Goal: Download file/media

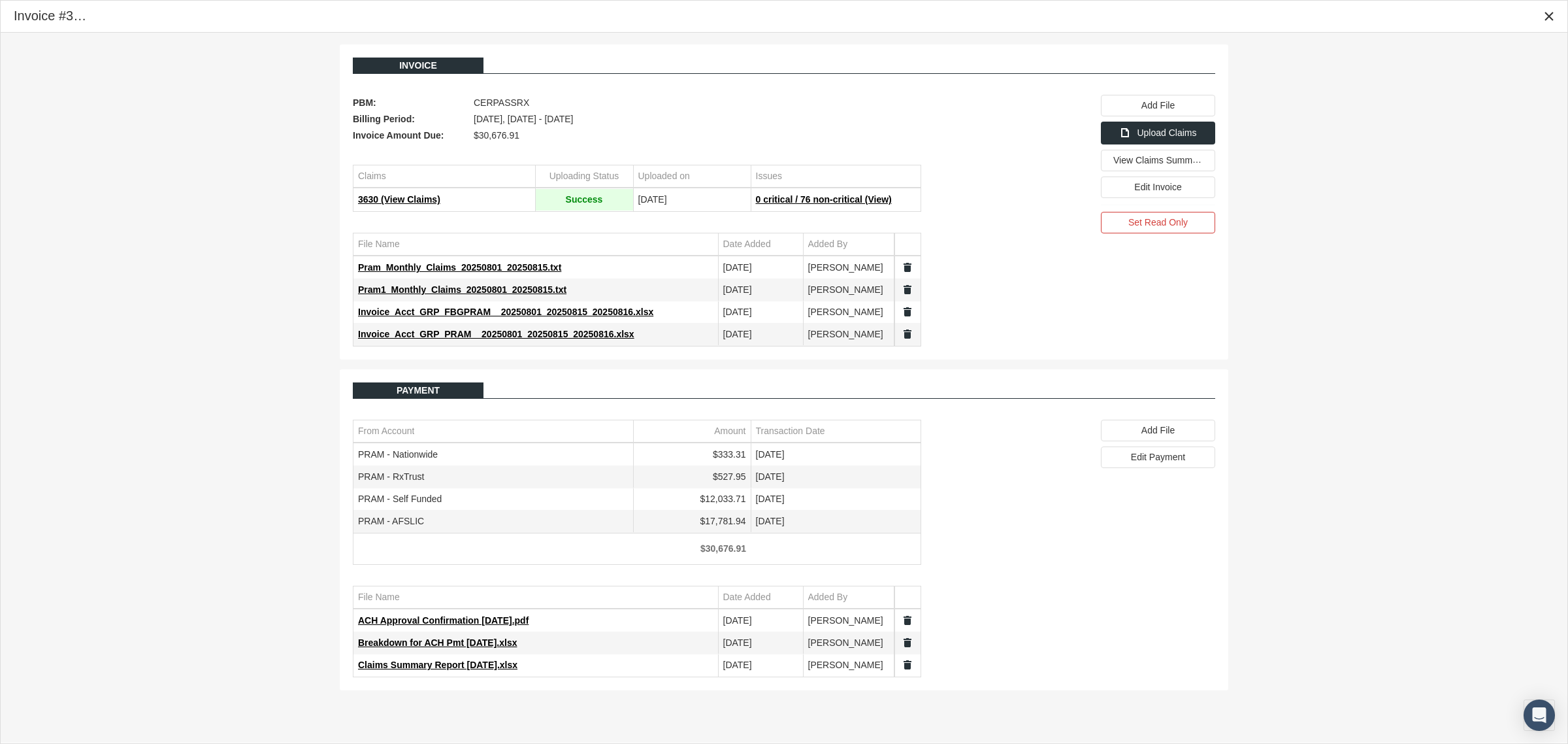
scroll to position [33, 0]
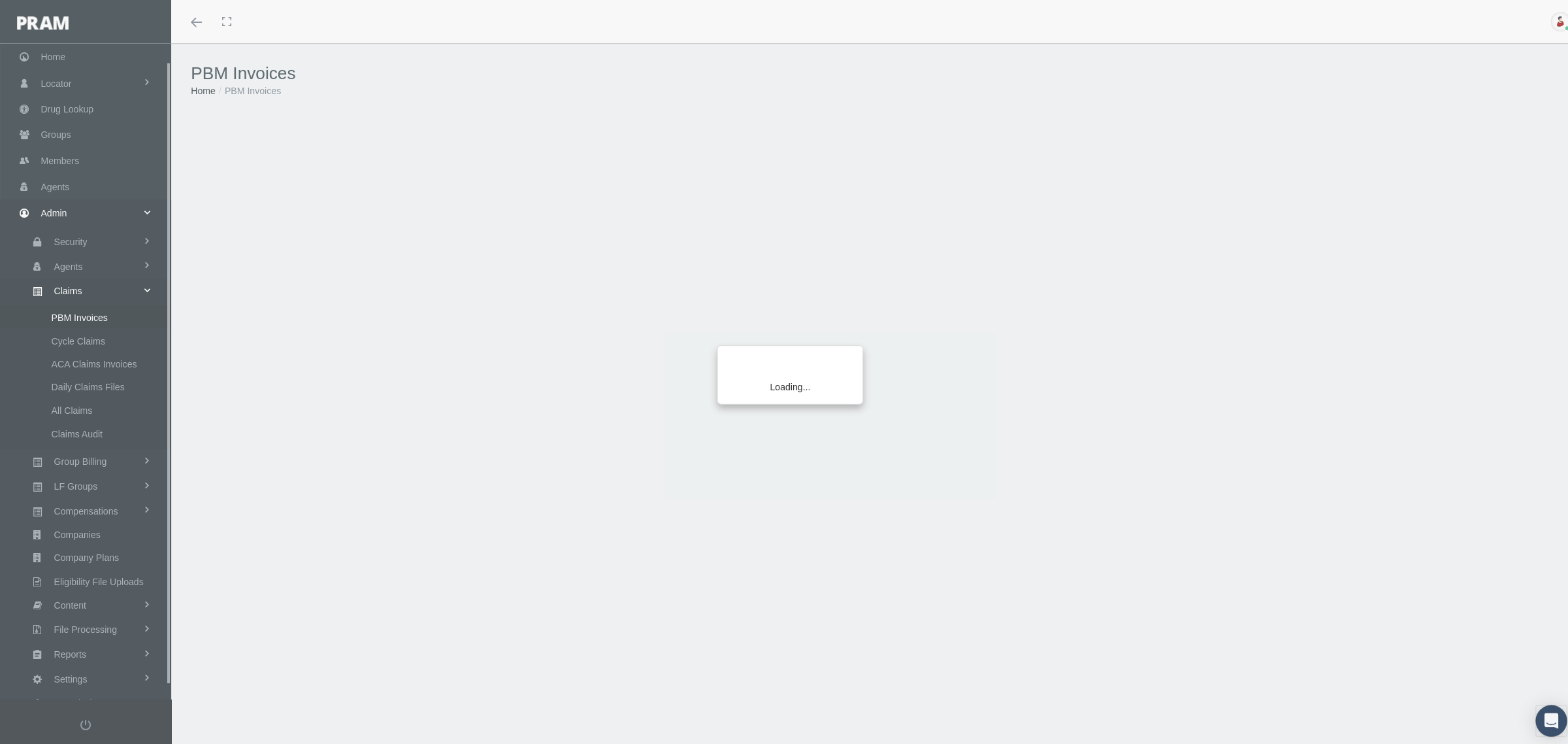
scroll to position [33, 0]
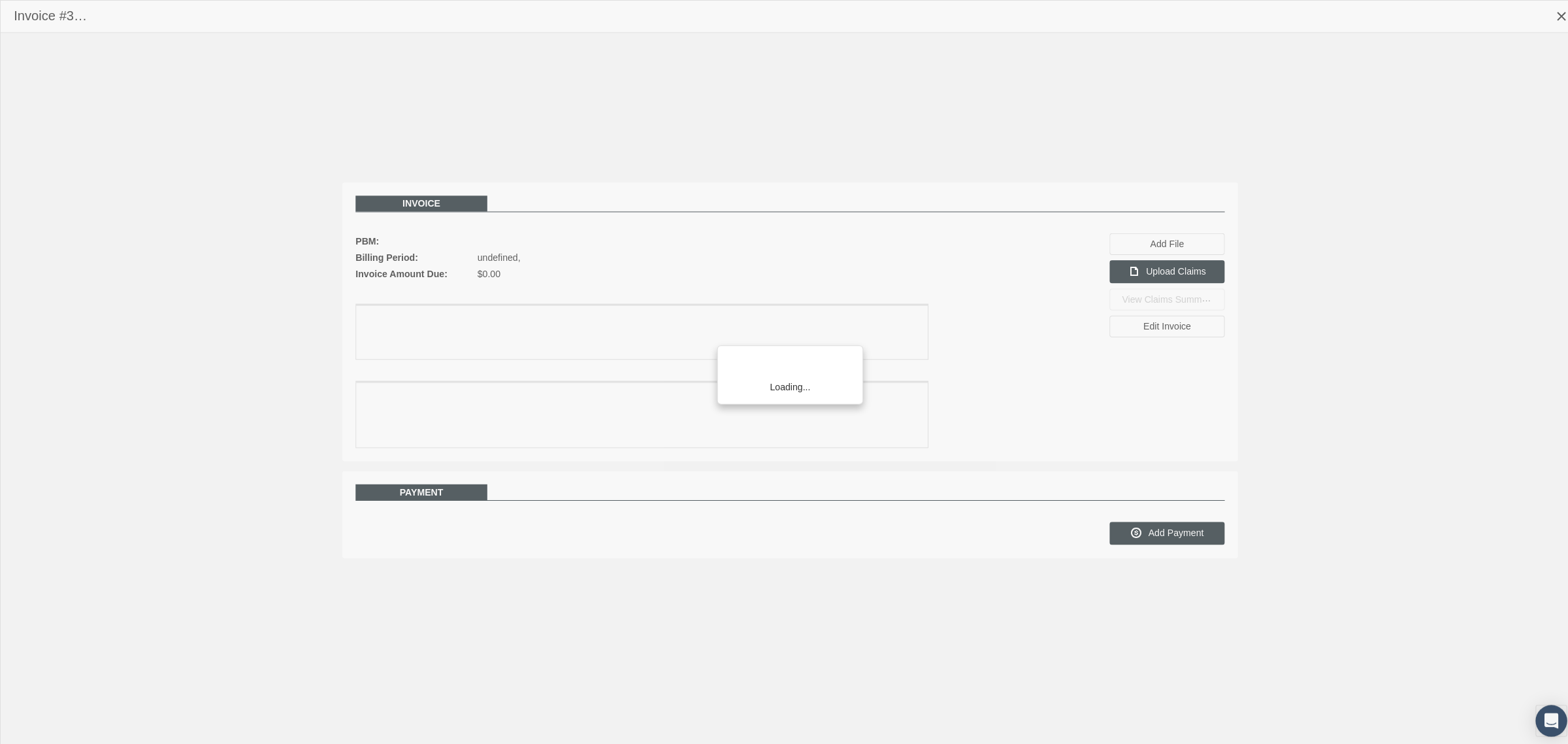
scroll to position [33, 0]
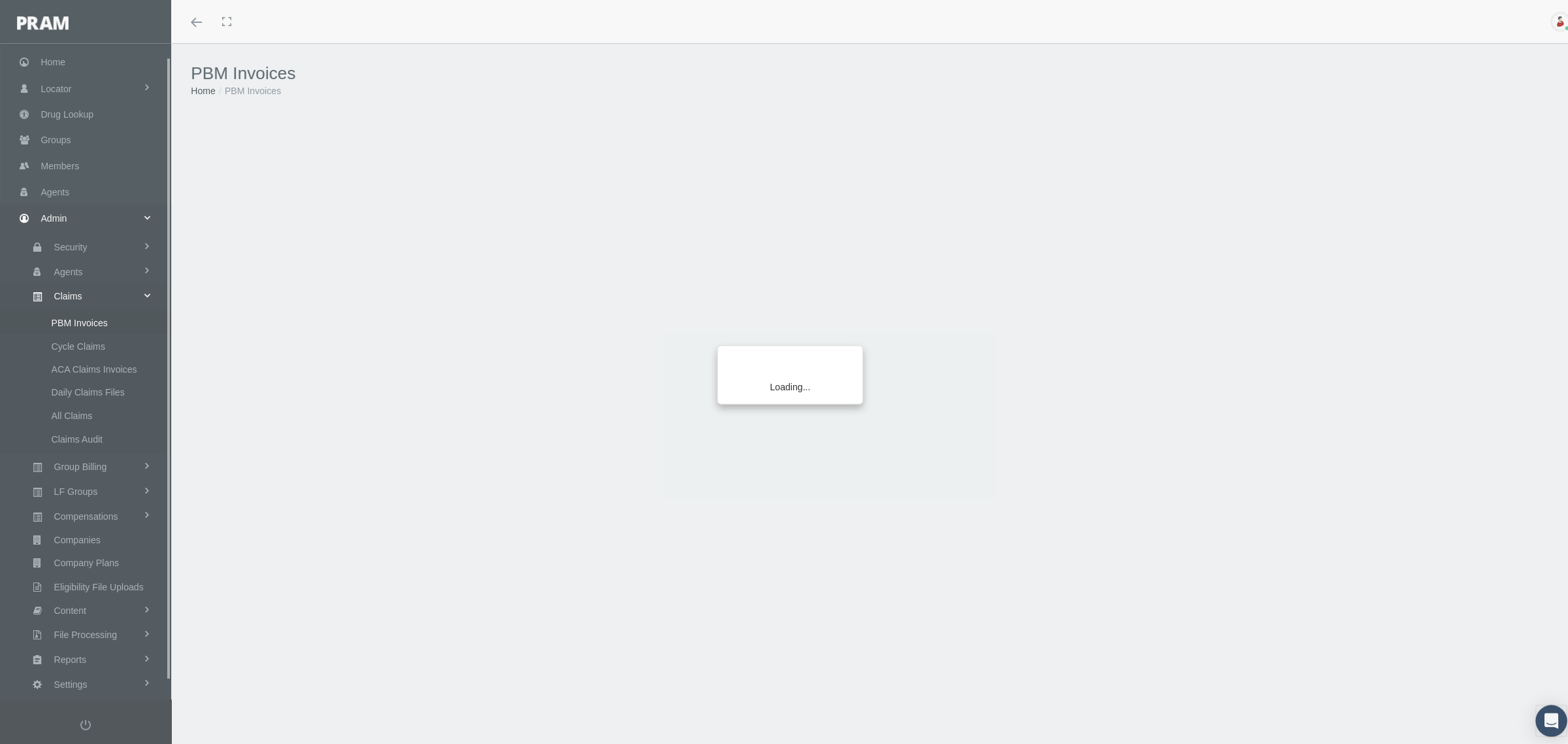
scroll to position [33, 0]
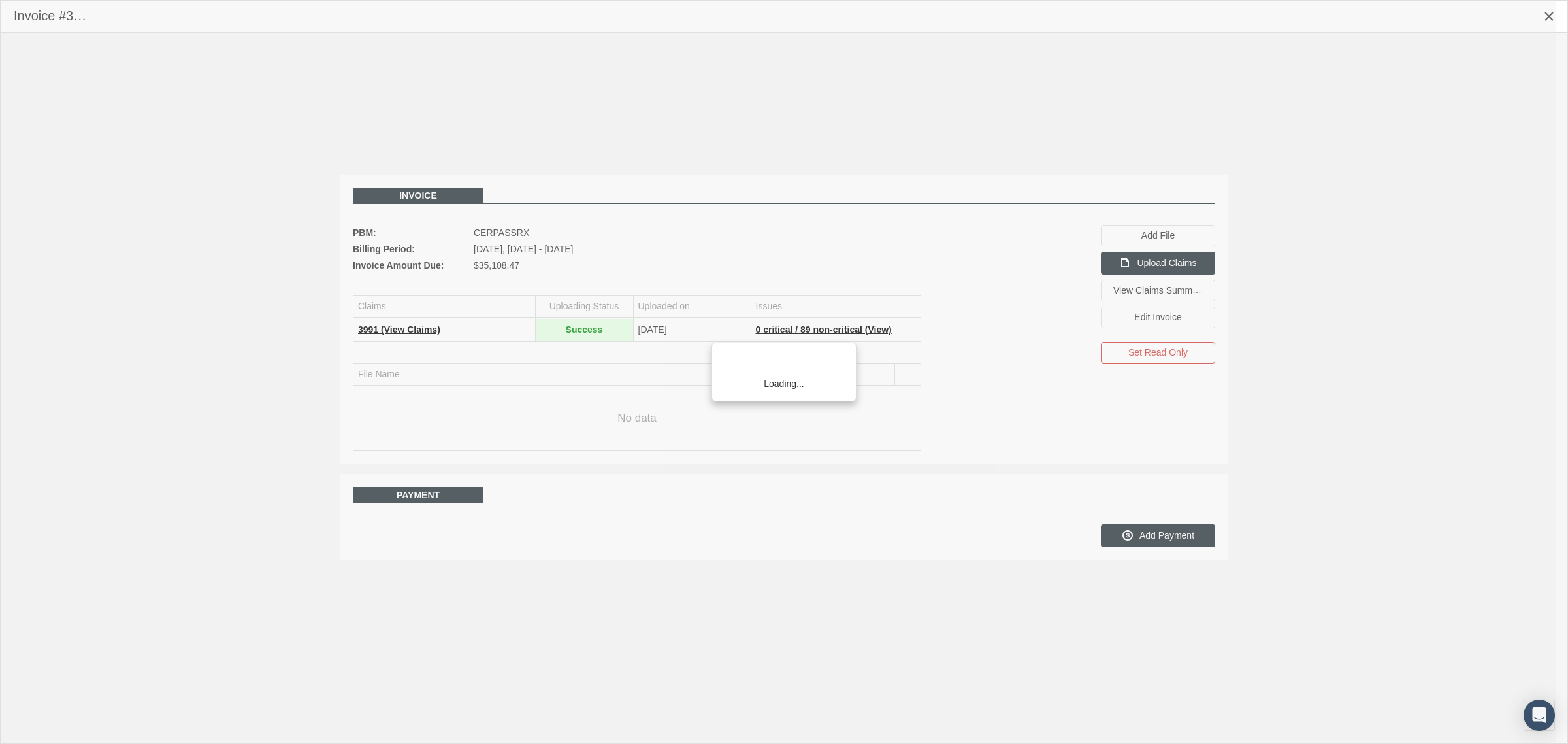
scroll to position [33, 0]
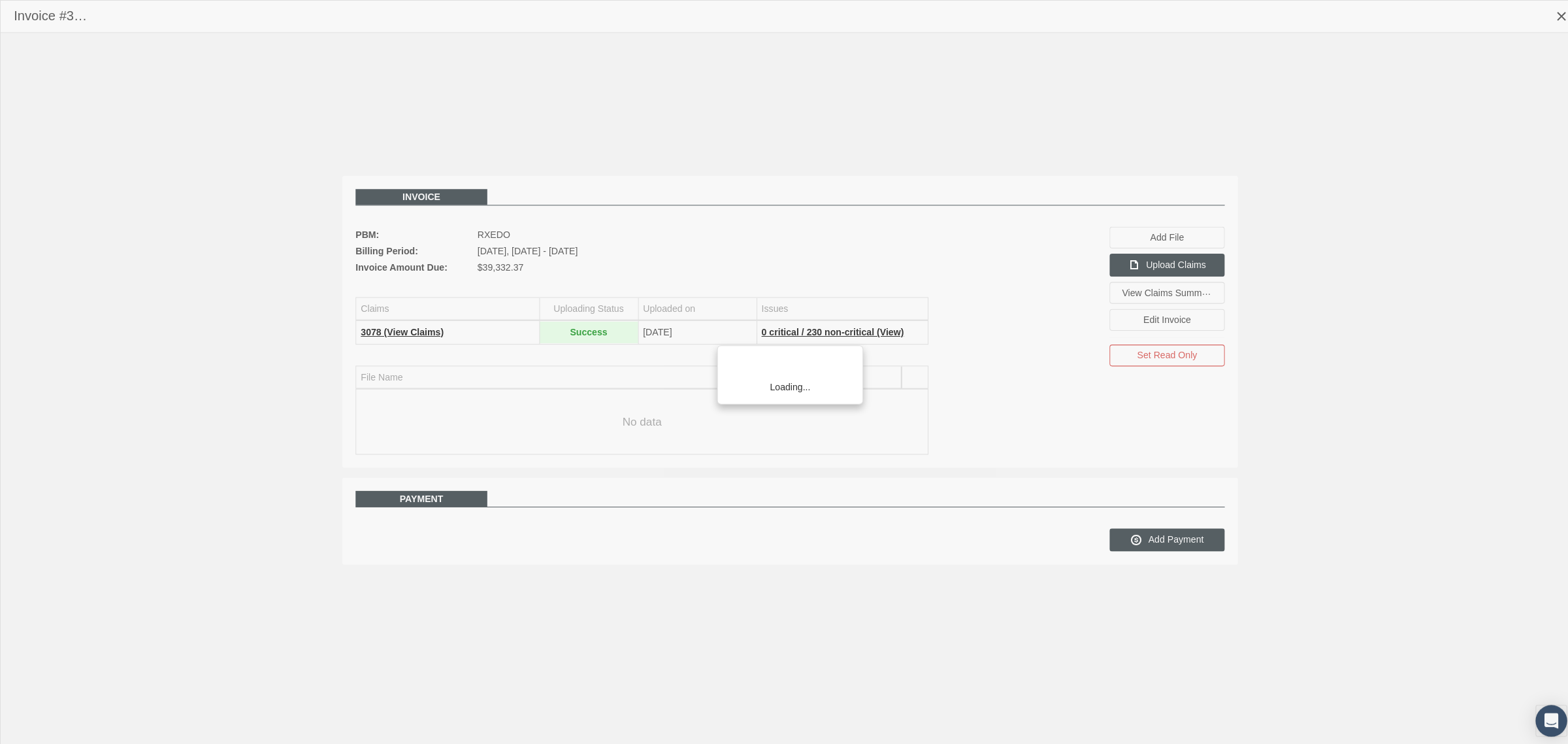
scroll to position [33, 0]
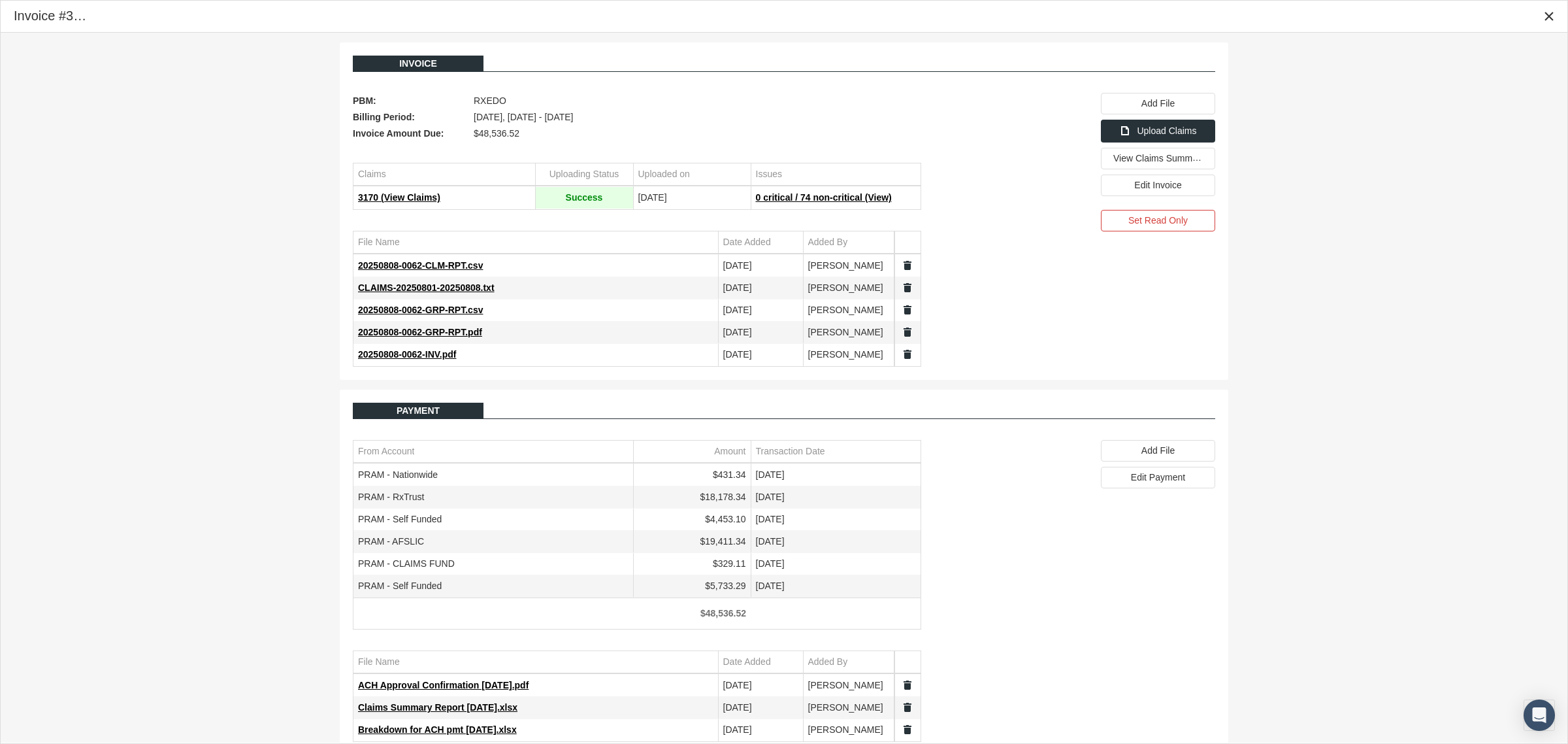
scroll to position [28, 0]
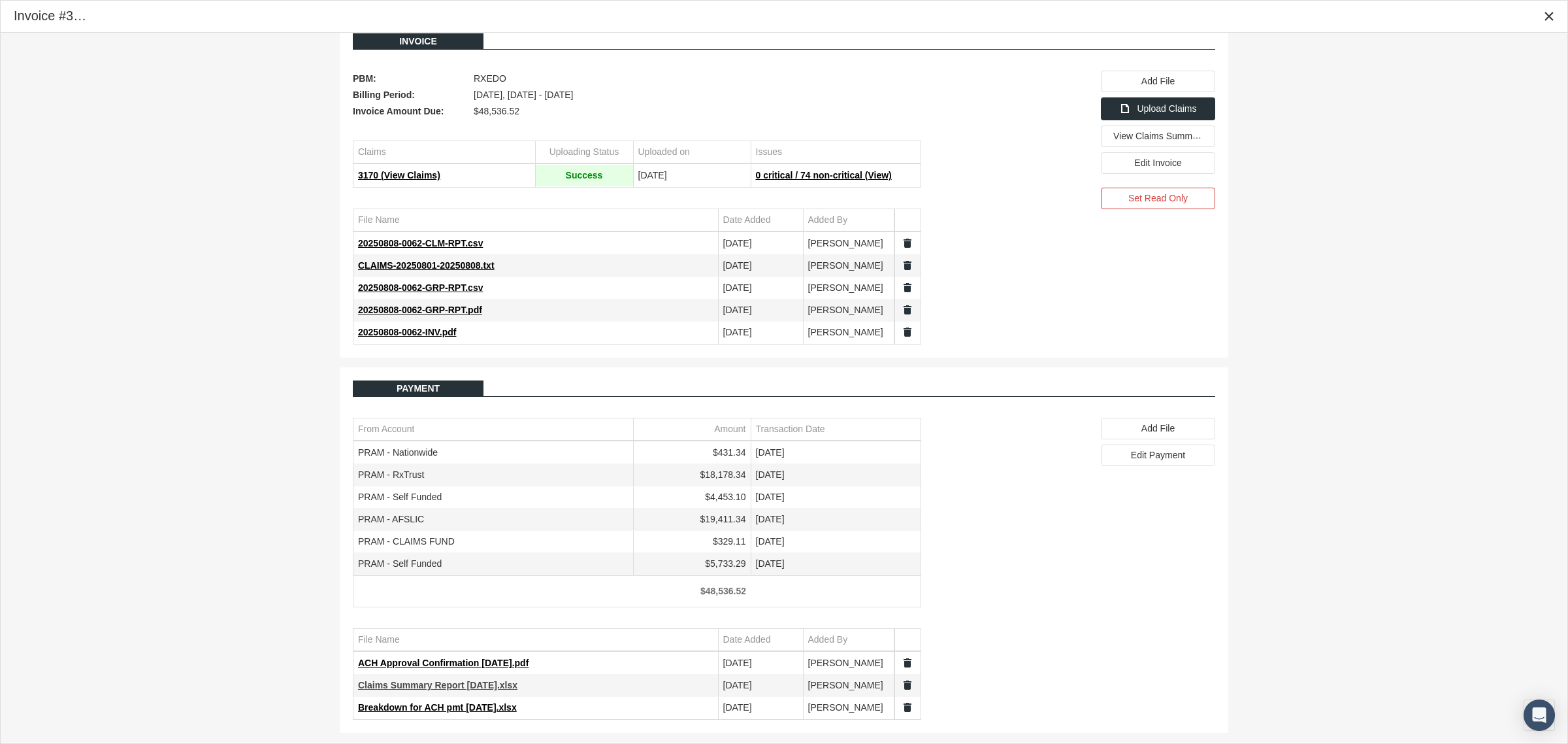
click at [472, 685] on span "Claims Summary Report 8.8.25.xlsx" at bounding box center [437, 685] width 159 height 10
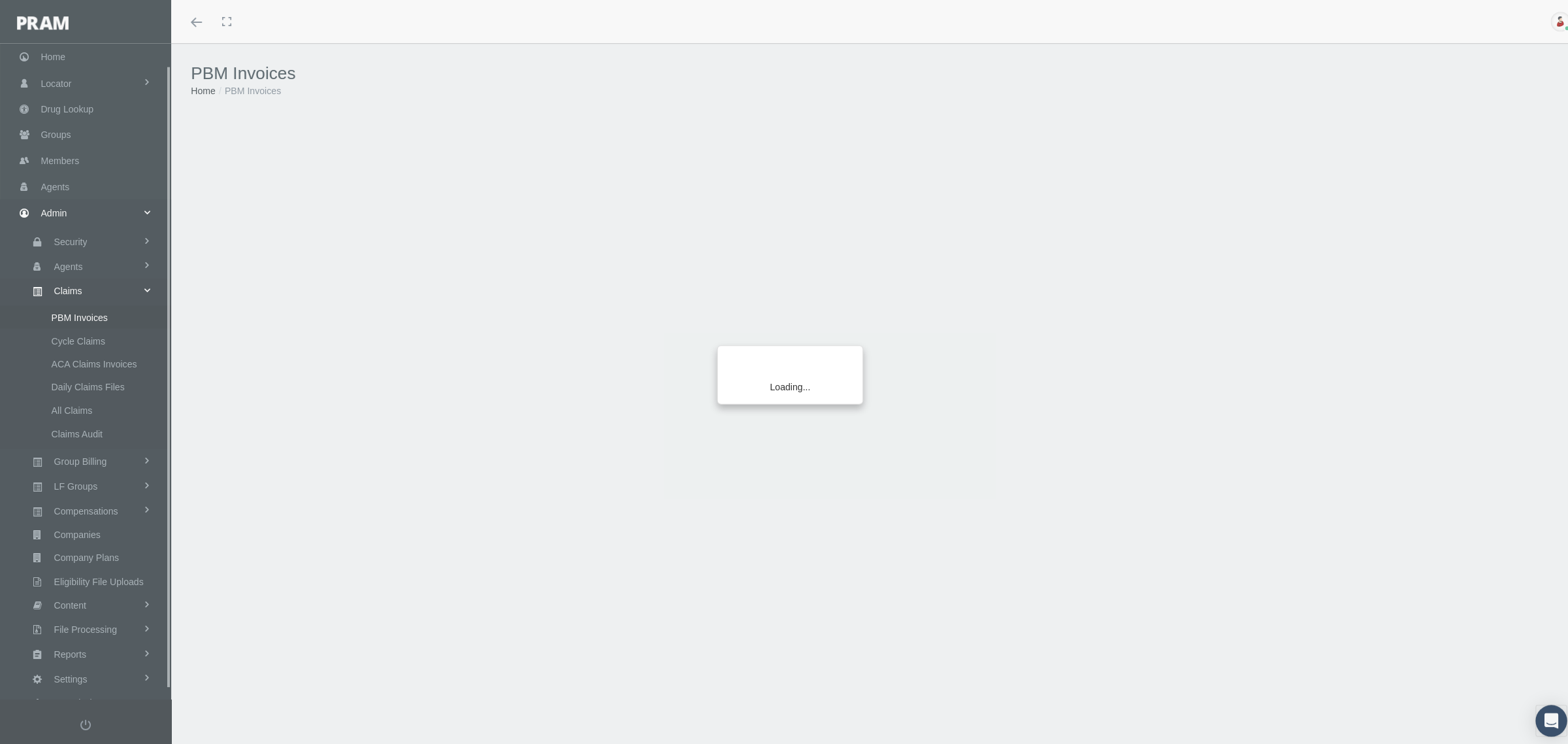
scroll to position [33, 0]
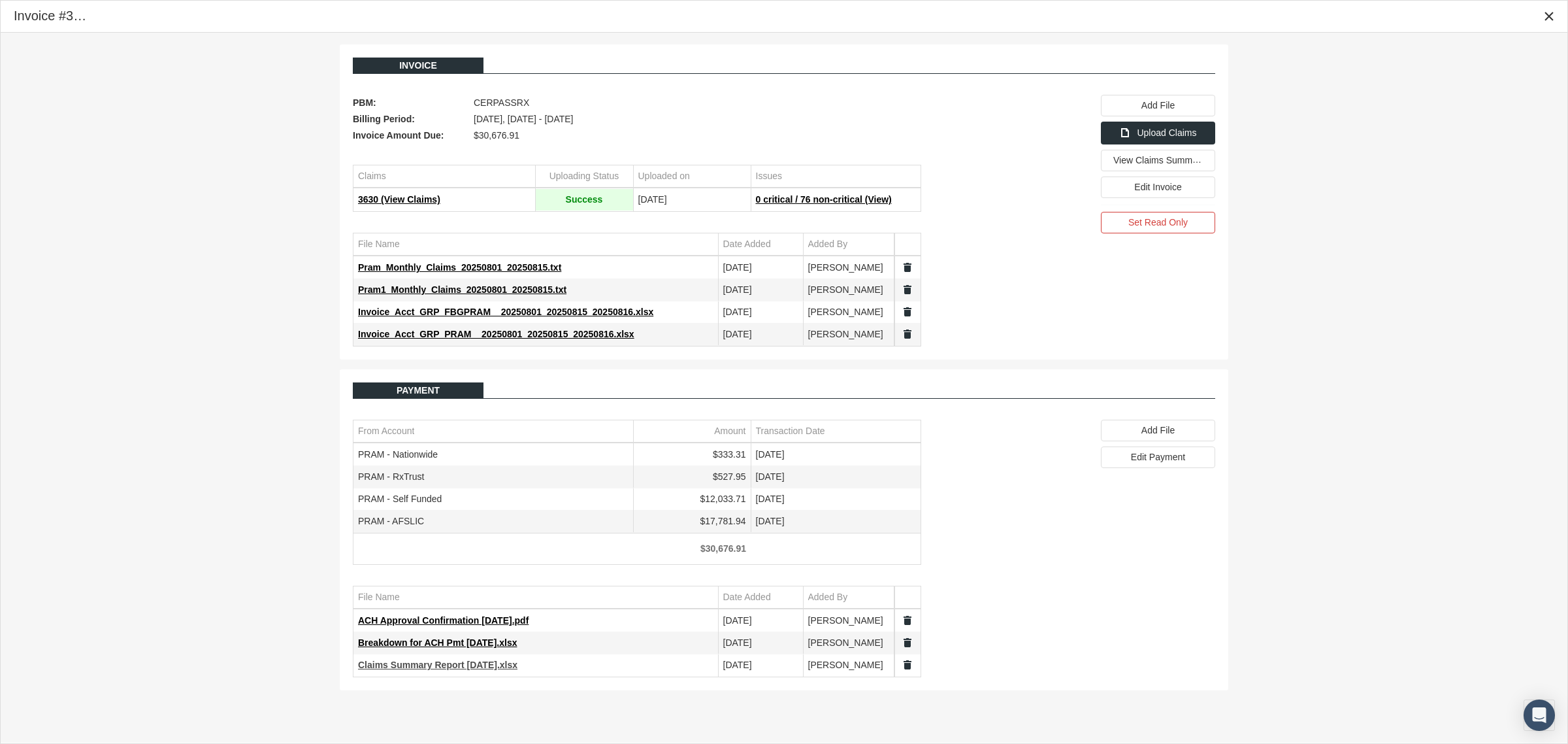
click at [458, 670] on span "Claims Summary Report 8.15.25.xlsx" at bounding box center [437, 664] width 159 height 10
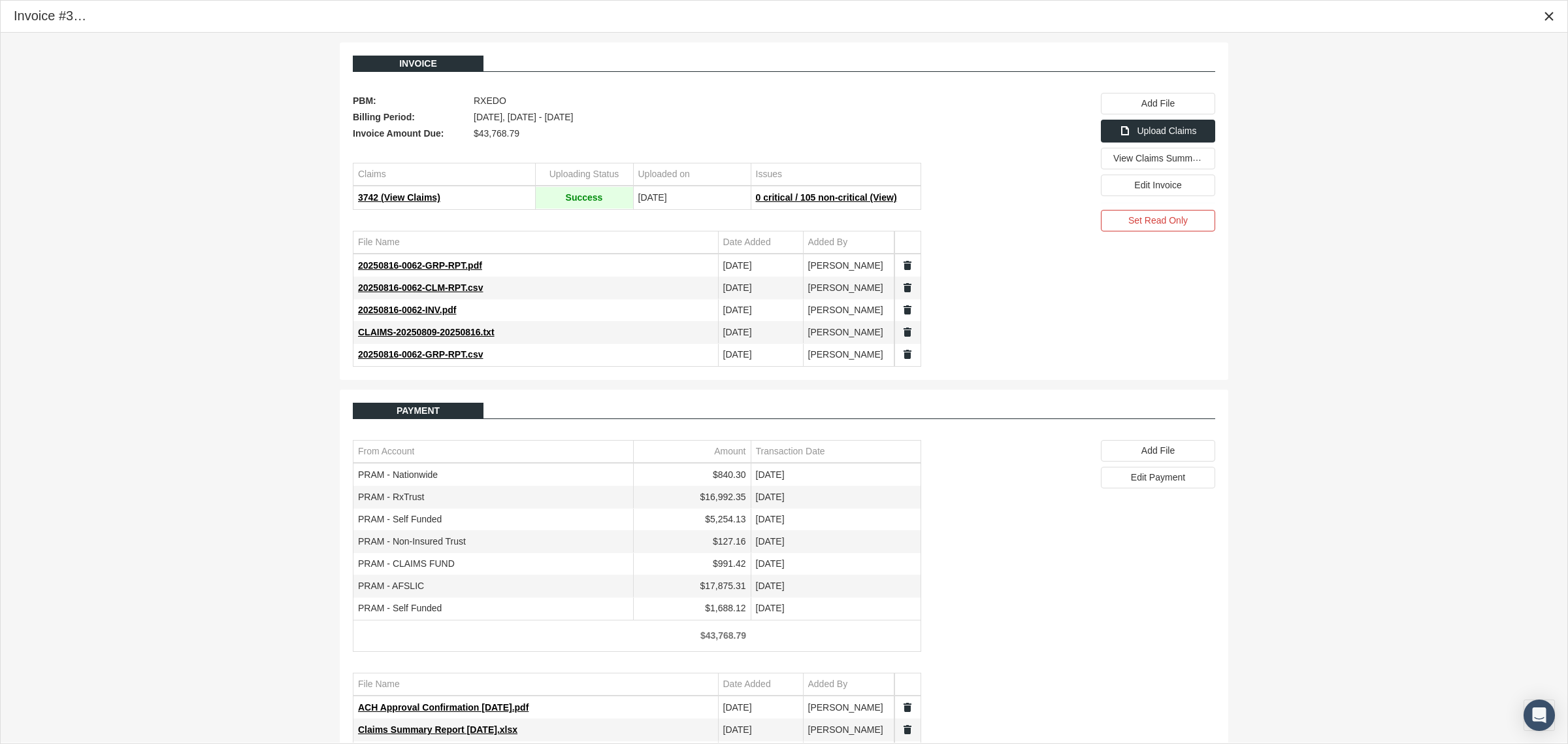
scroll to position [50, 0]
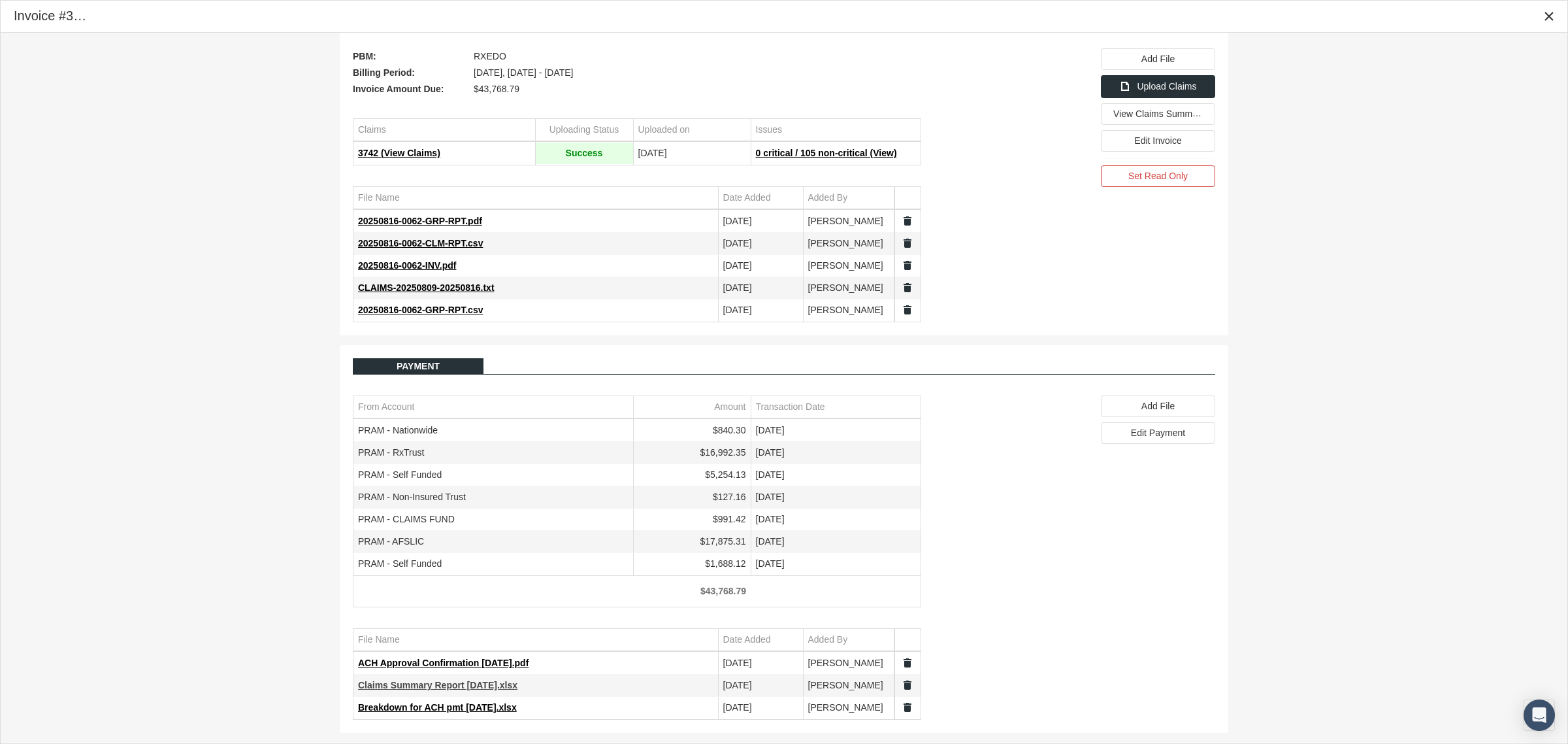
click at [471, 684] on span "Claims Summary Report [DATE].xlsx" at bounding box center [437, 685] width 159 height 10
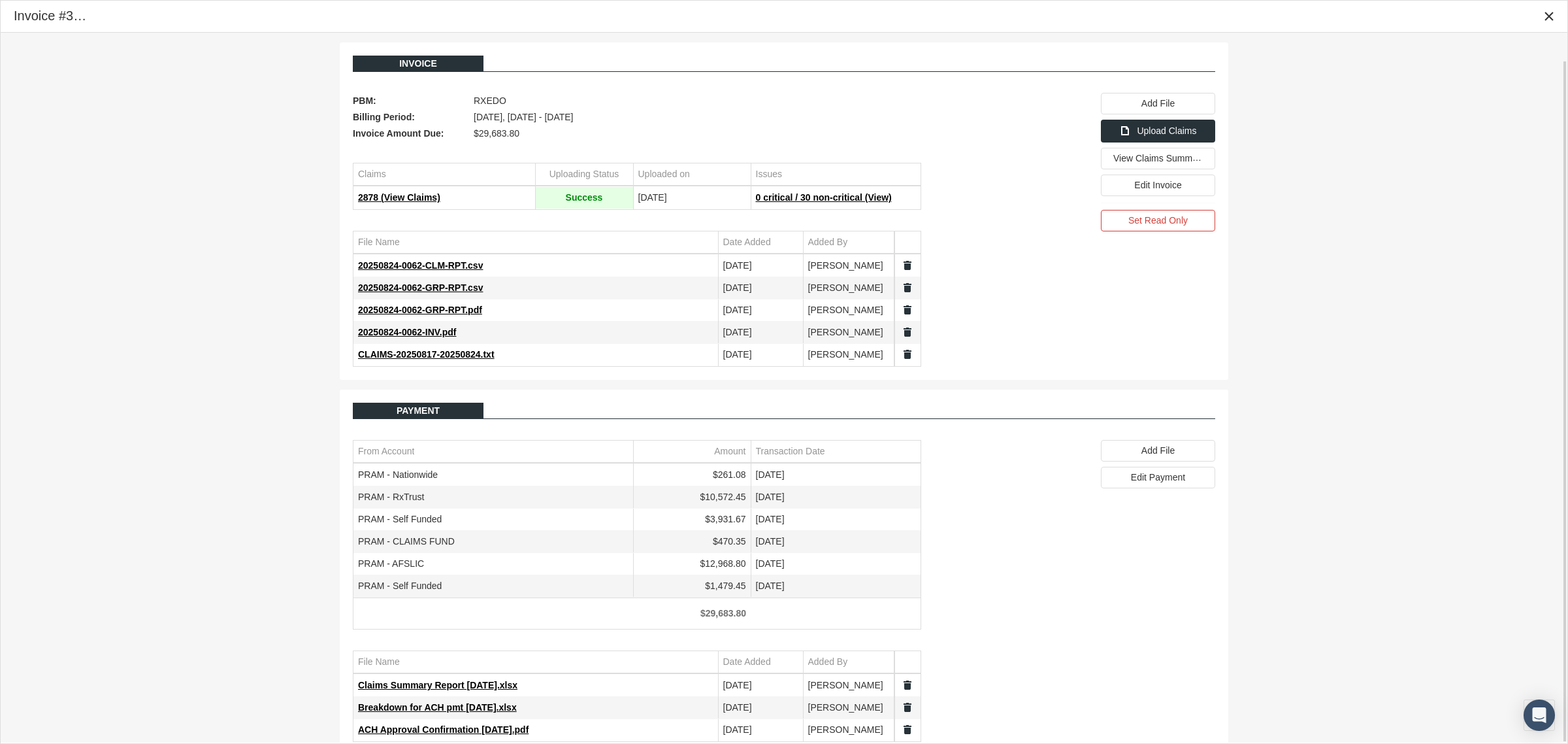
scroll to position [28, 0]
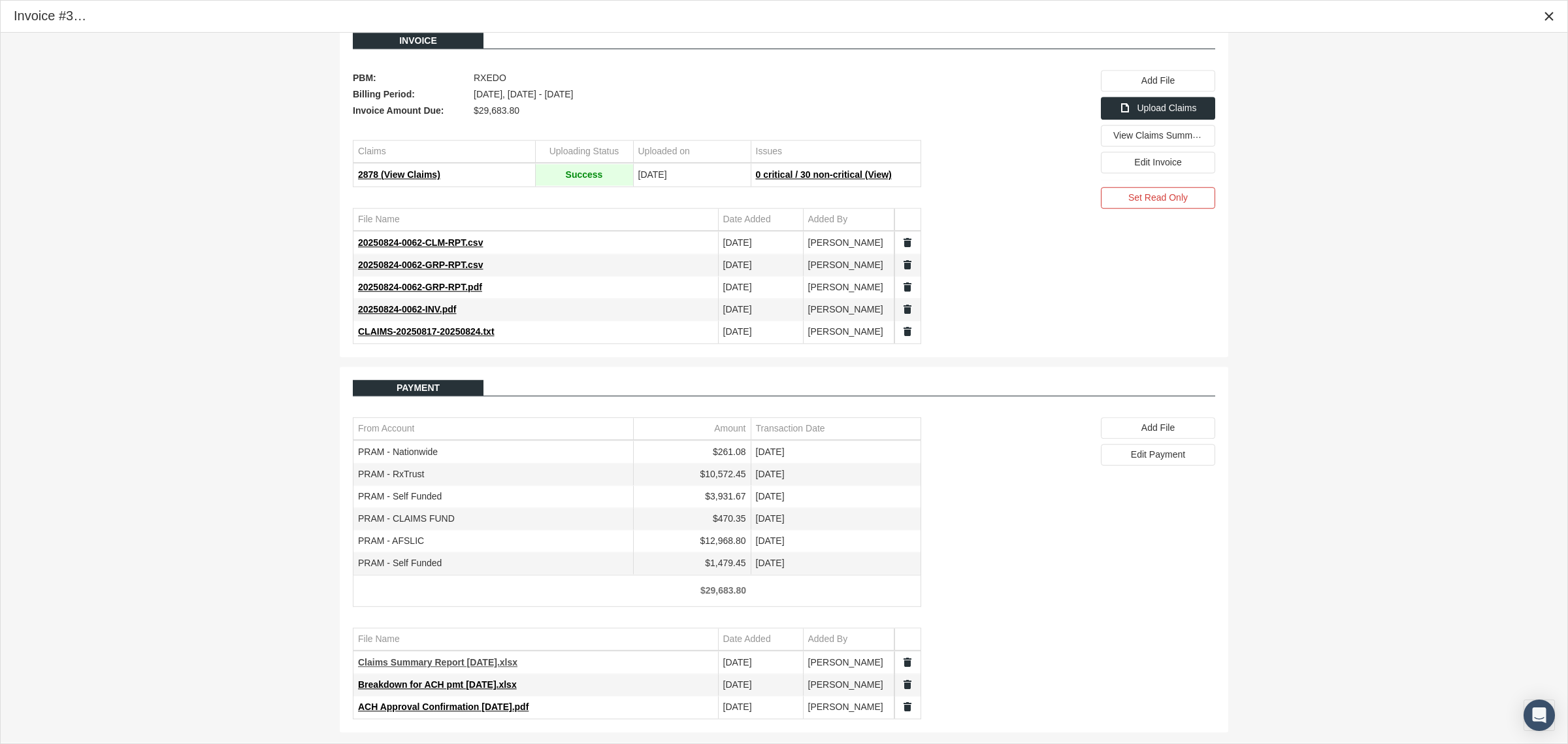
click at [456, 665] on span "Claims Summary Report 8.24.25.xlsx" at bounding box center [437, 662] width 159 height 10
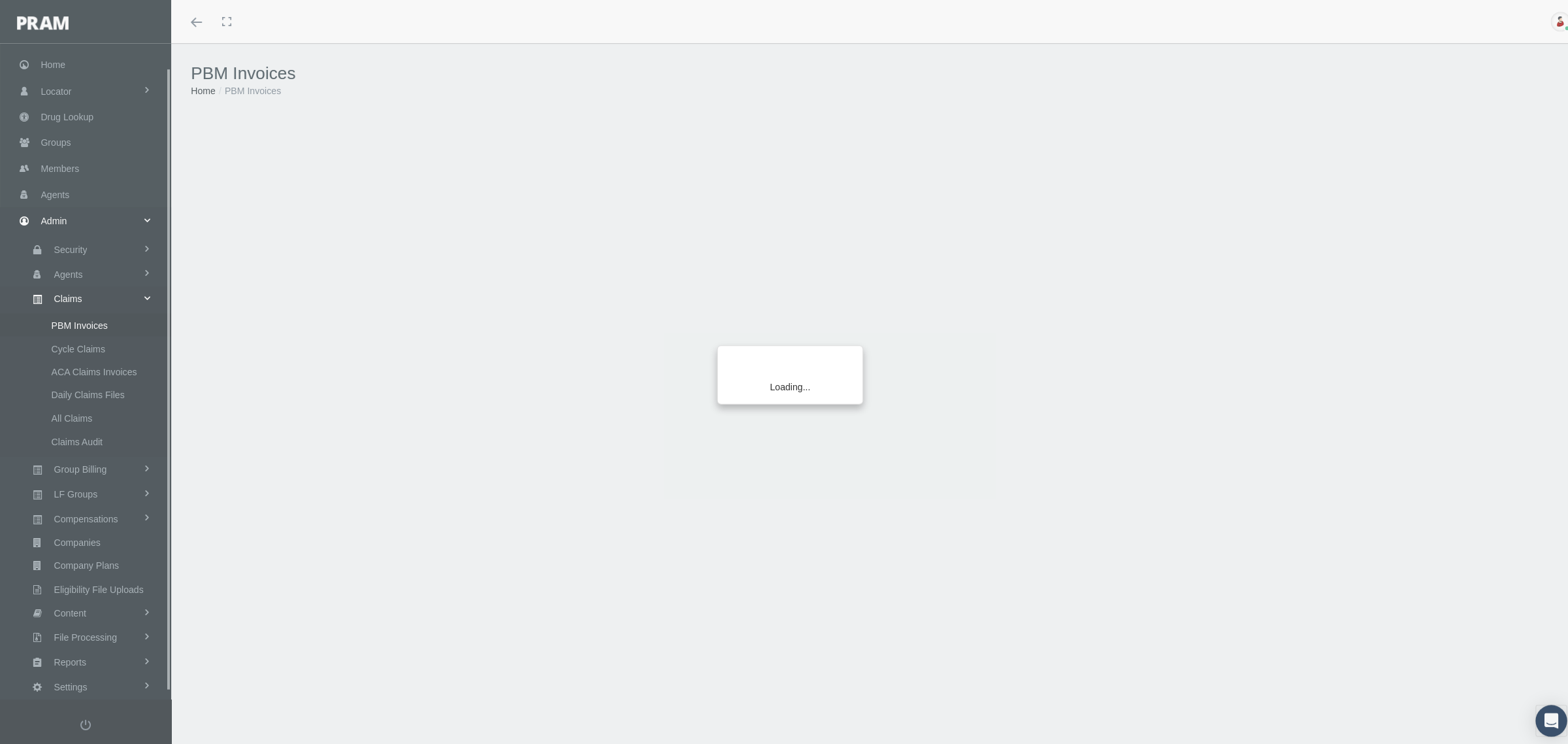
scroll to position [33, 0]
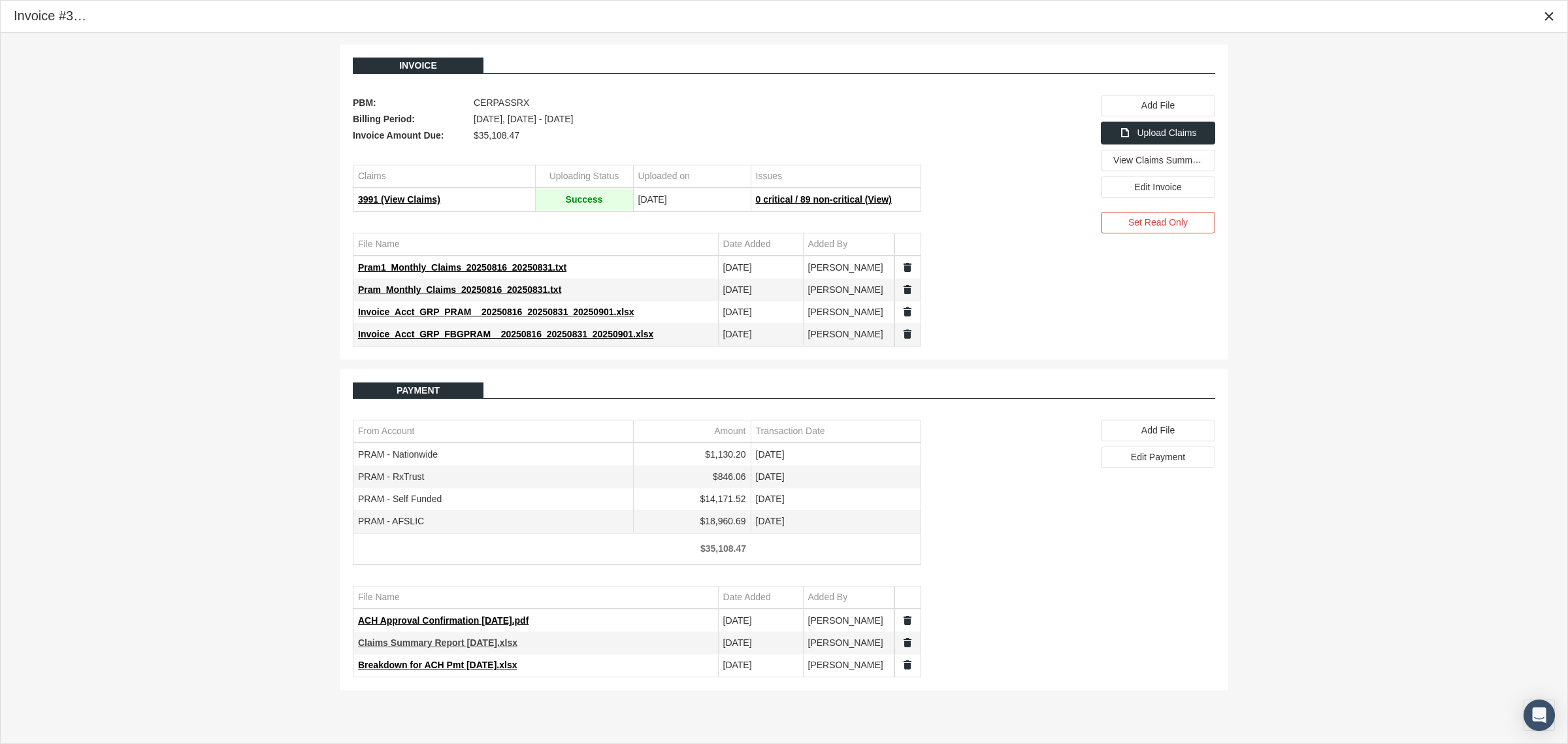
click at [441, 648] on span "Claims Summary Report [DATE].xlsx" at bounding box center [437, 642] width 159 height 10
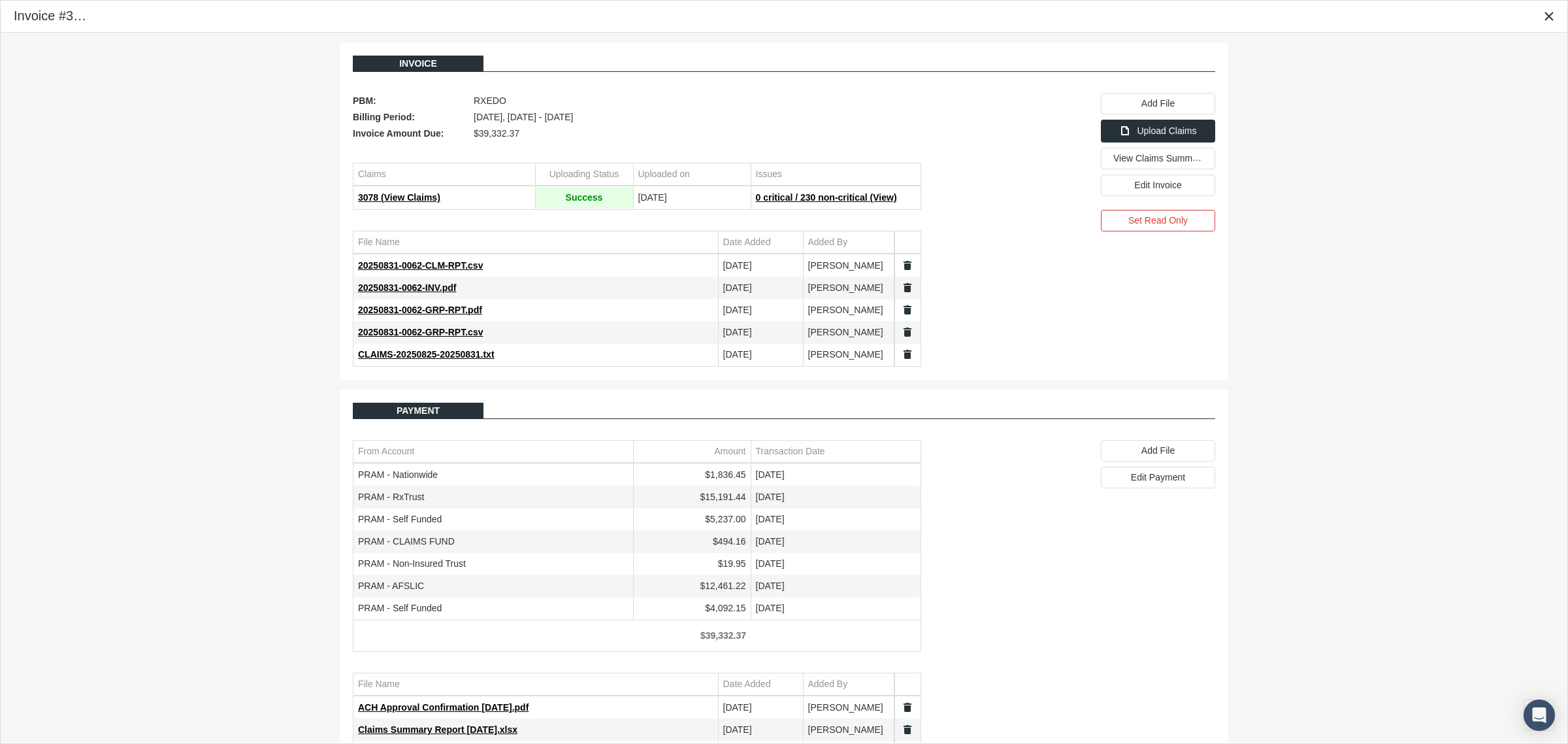
scroll to position [50, 0]
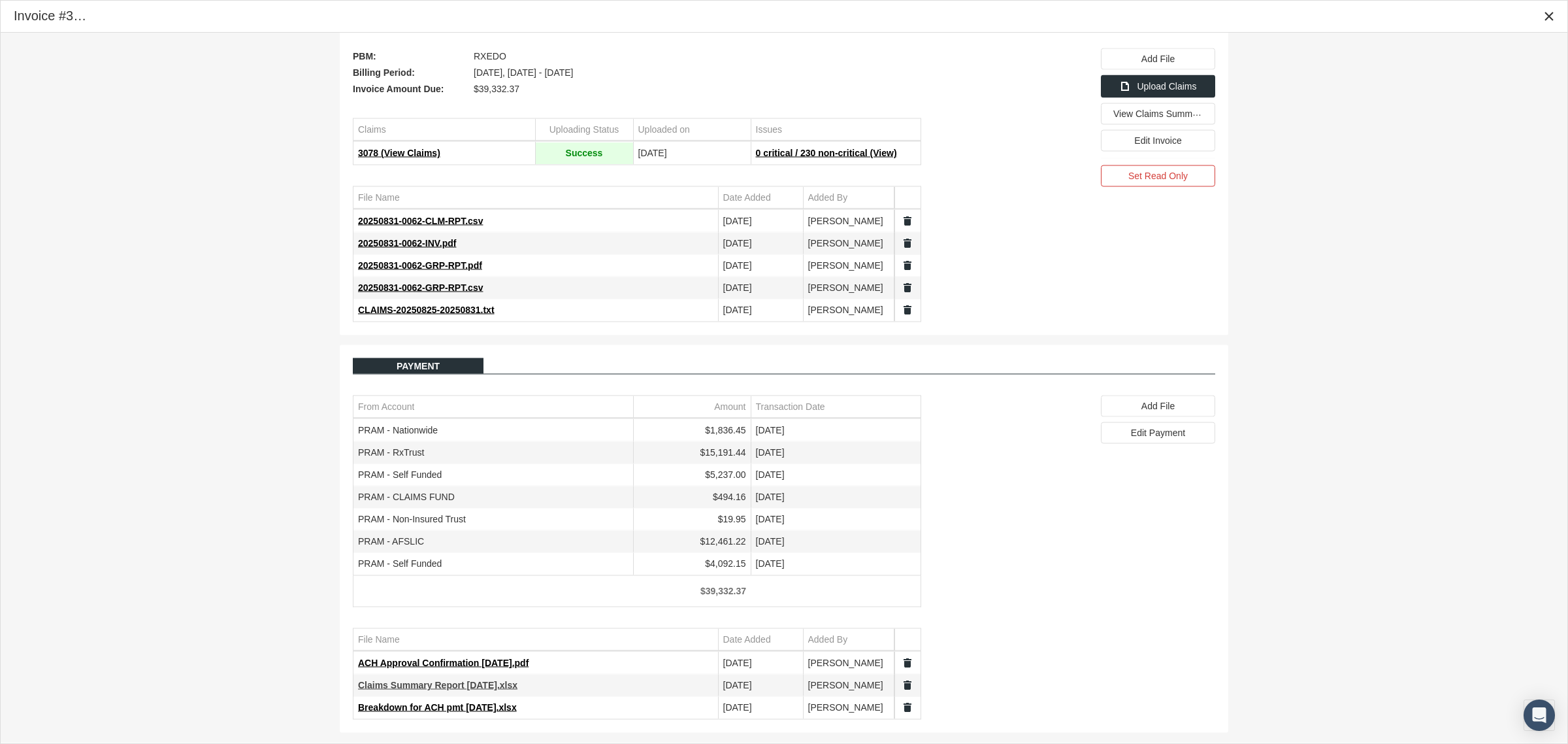
click at [483, 685] on span "Claims Summary Report [DATE].xlsx" at bounding box center [437, 685] width 159 height 10
